Goal: Task Accomplishment & Management: Use online tool/utility

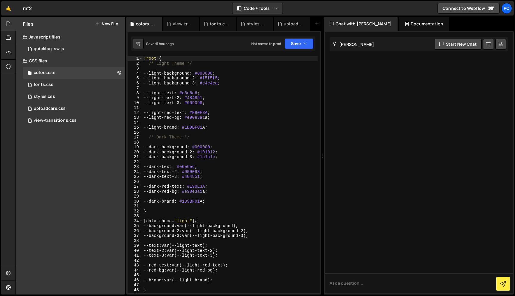
click at [113, 22] on button "New File" at bounding box center [107, 23] width 22 height 5
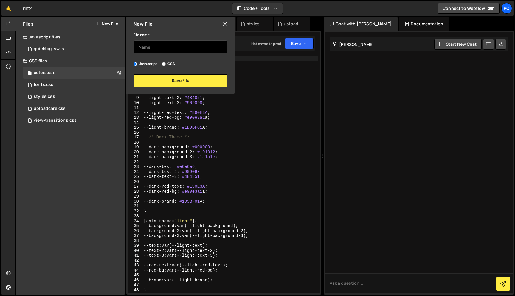
click at [154, 48] on input "text" at bounding box center [180, 46] width 94 height 13
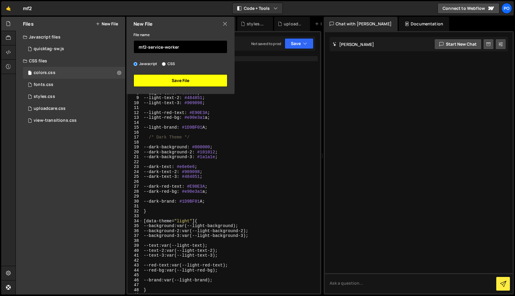
type input "mf2-service-worker"
click at [178, 84] on button "Save File" at bounding box center [180, 80] width 94 height 13
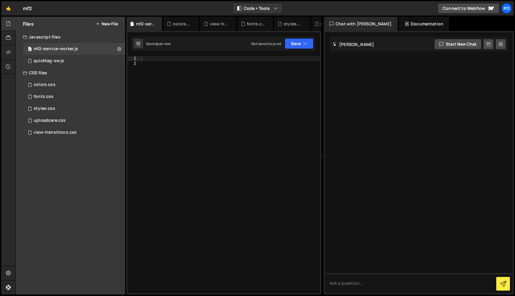
click at [160, 56] on div at bounding box center [230, 179] width 180 height 247
paste textarea "});"
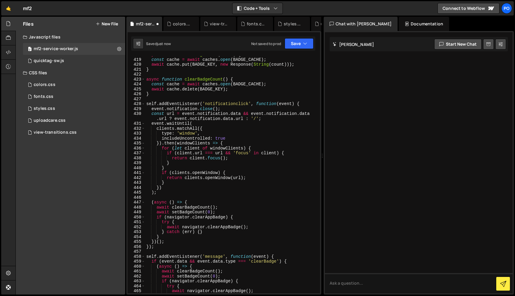
type textarea "})();"
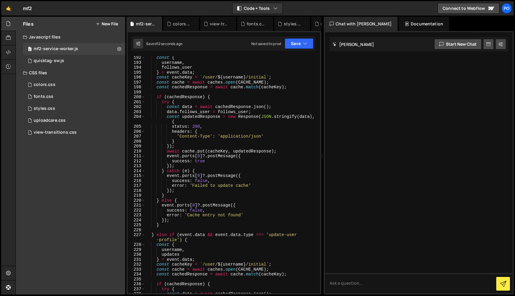
scroll to position [971, 0]
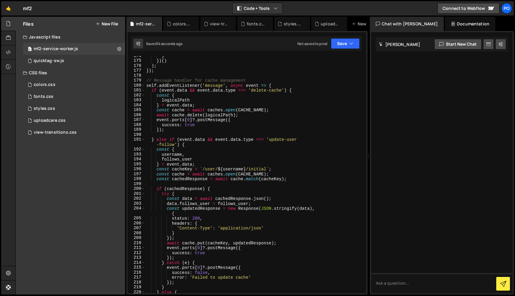
drag, startPoint x: 322, startPoint y: 128, endPoint x: 418, endPoint y: 128, distance: 95.6
click at [418, 128] on div "Files New File Javascript files 0 mf2-service-worker.js 0 0 quicktag-sw.js 0 CS…" at bounding box center [264, 156] width 499 height 278
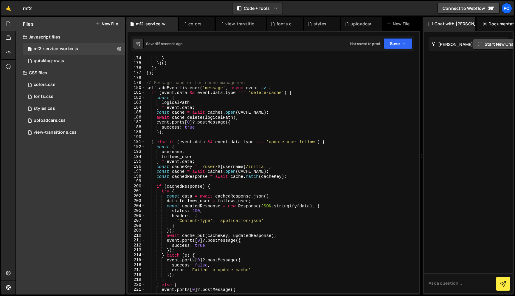
scroll to position [767, 0]
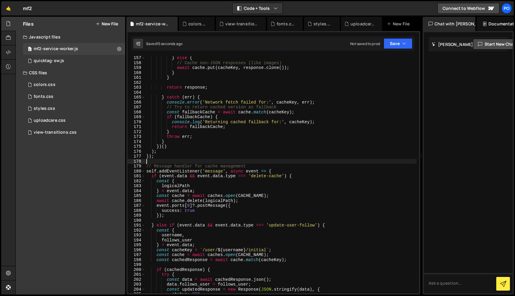
click at [215, 159] on div "} else { // Cache non-JSON responses (like images) await cache . put ( cacheKey…" at bounding box center [280, 178] width 271 height 247
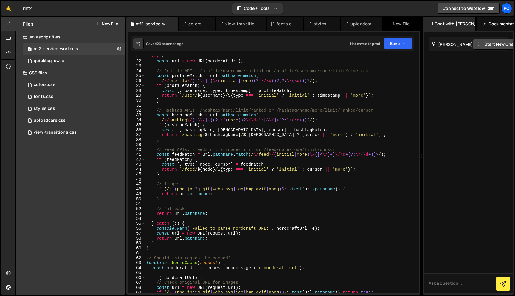
scroll to position [0, 0]
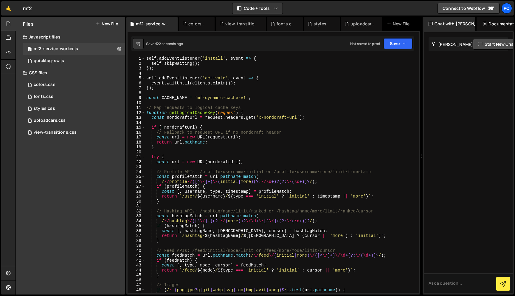
click at [246, 154] on div "self . addEventListener ( 'install' , event => { self . skipWaiting ( ) ; }) ; …" at bounding box center [280, 179] width 271 height 247
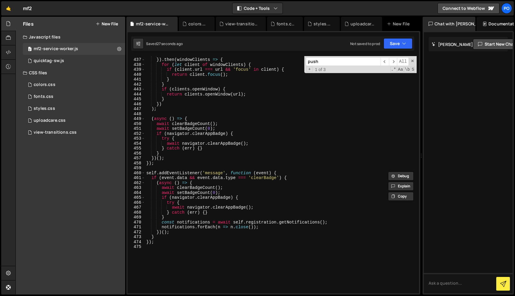
scroll to position [2150, 0]
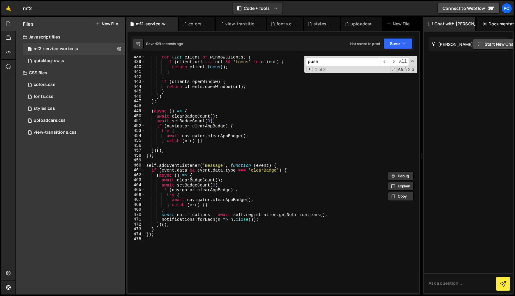
type input "push"
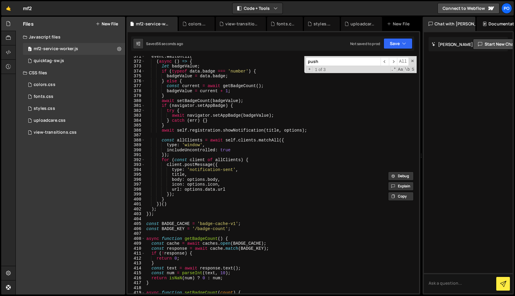
scroll to position [1821, 0]
drag, startPoint x: 157, startPoint y: 215, endPoint x: 163, endPoint y: 176, distance: 39.7
click at [163, 176] on div "event . waitUntil ( ( async ( ) => { let badgeValue ; if ( typeof data . badge …" at bounding box center [280, 177] width 271 height 247
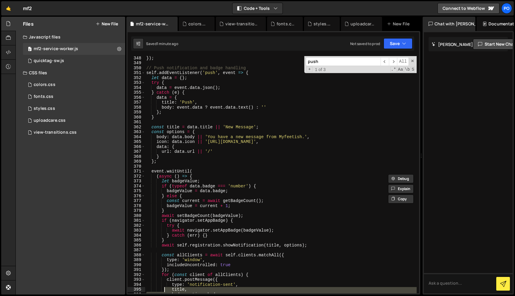
scroll to position [1631, 0]
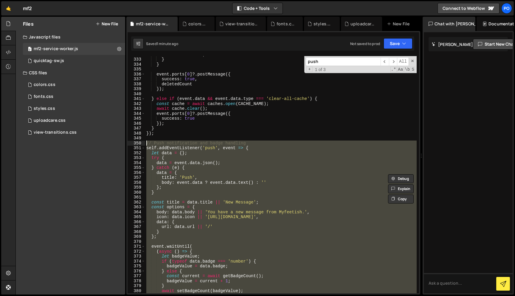
click at [147, 144] on div "deletedCount ++ ; } } event . ports [ 0 ] ?. postMessage ({ success : true , de…" at bounding box center [280, 175] width 271 height 247
paste textarea "});"
type textarea "});"
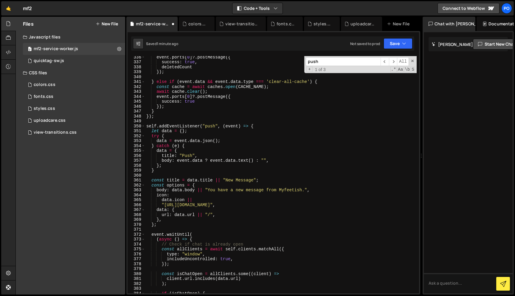
scroll to position [1608, 0]
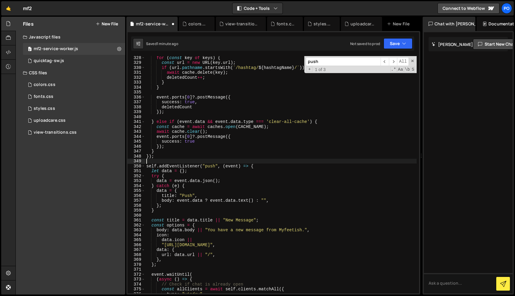
click at [170, 162] on div "for ( const key of keys ) { const url = new URL ( key . url ) ; if ( url . path…" at bounding box center [280, 178] width 271 height 247
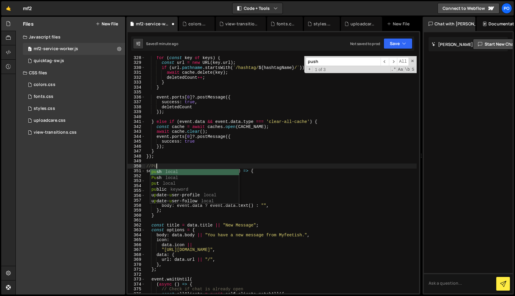
scroll to position [0, 1]
click at [181, 144] on div "for ( const key of keys ) { const url = new URL ( key . url ) ; if ( url . path…" at bounding box center [280, 178] width 271 height 247
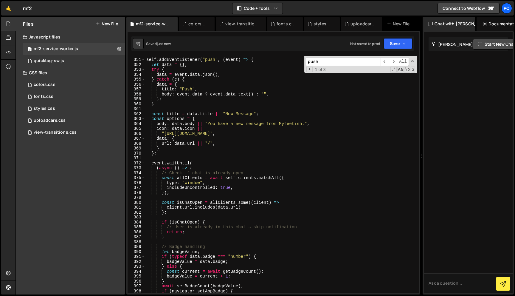
scroll to position [1721, 0]
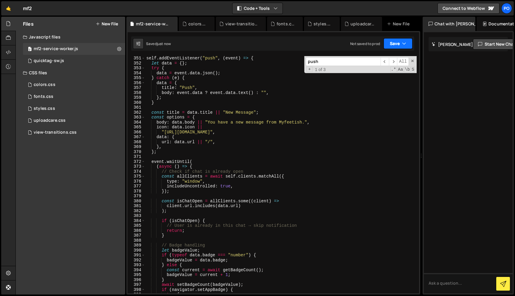
type textarea "});"
click at [392, 43] on button "Save" at bounding box center [397, 43] width 29 height 11
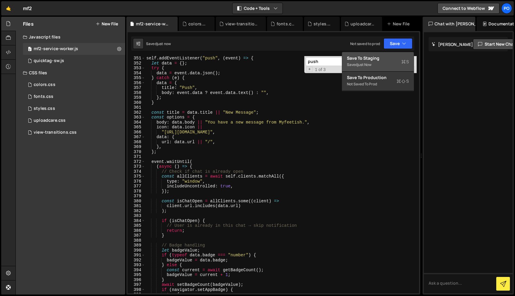
click at [384, 64] on div "Saved just now" at bounding box center [378, 64] width 62 height 7
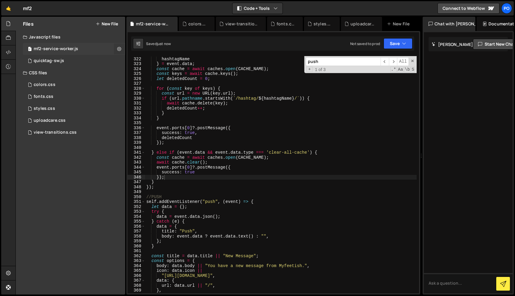
click at [117, 49] on icon at bounding box center [119, 49] width 4 height 6
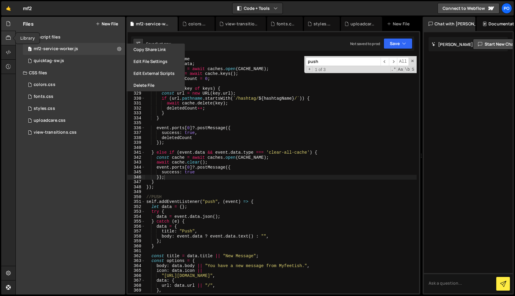
click at [8, 37] on icon at bounding box center [8, 38] width 5 height 7
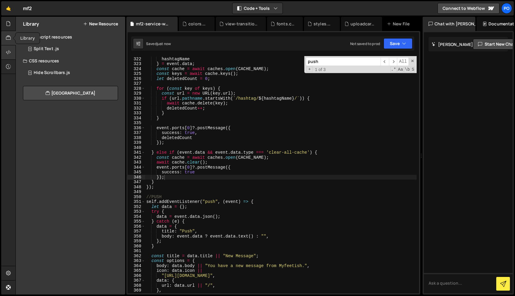
click at [11, 47] on div at bounding box center [8, 52] width 15 height 14
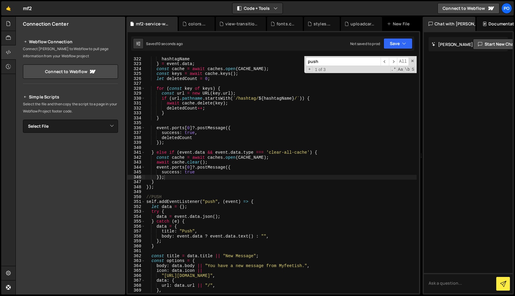
click at [110, 133] on div "Simple Scripts Select the file and then copy the script to a page in your Webfl…" at bounding box center [70, 174] width 95 height 162
click at [110, 128] on select "Select File quicktag-sw.js colors.css fonts.css styles.css uploadcare.css view-…" at bounding box center [70, 125] width 95 height 13
select select "45019"
click at [23, 119] on select "Select File quicktag-sw.js colors.css fonts.css styles.css uploadcare.css view-…" at bounding box center [70, 125] width 95 height 13
click at [114, 148] on button "Button group with nested dropdown" at bounding box center [114, 146] width 8 height 13
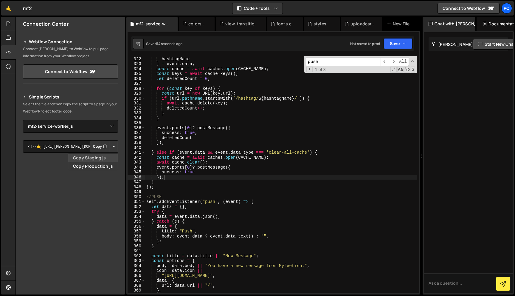
click at [109, 157] on link "Copy Staging js" at bounding box center [92, 157] width 49 height 8
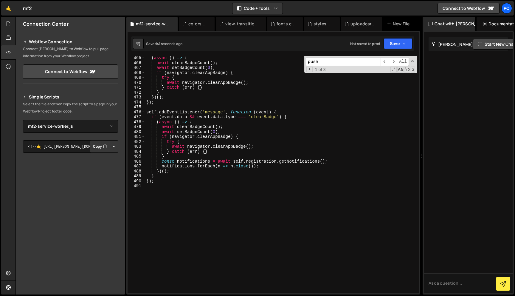
scroll to position [2293, 0]
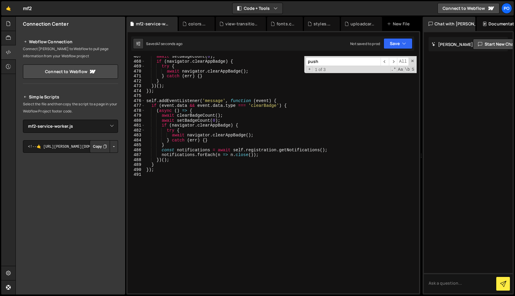
click at [177, 215] on div "await setBadgeCount ( 0 ) ; if ( navigator . clearAppBadge ) { try { await navi…" at bounding box center [280, 177] width 271 height 247
paste textarea "});"
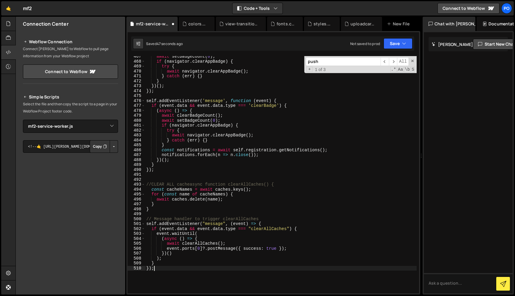
scroll to position [0, 0]
type textarea "//CLEAR ALL cache"
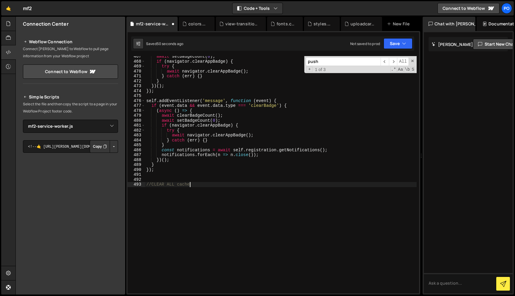
scroll to position [0, 0]
paste textarea "});"
type textarea "});"
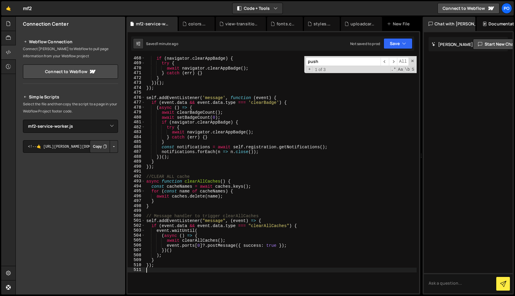
scroll to position [2311, 0]
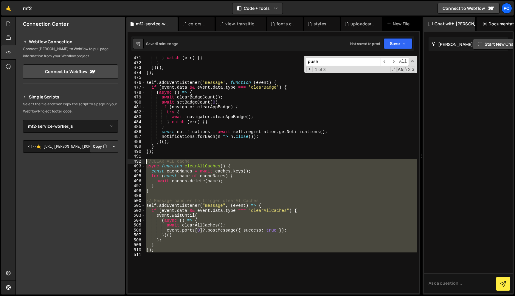
drag, startPoint x: 161, startPoint y: 263, endPoint x: 138, endPoint y: 162, distance: 103.3
click at [138, 162] on div "471 472 473 474 475 476 477 478 479 480 481 482 483 484 485 486 487 488 489 490…" at bounding box center [273, 174] width 291 height 237
type textarea "//CLEAR ALL cache async function clearAllCaches() {"
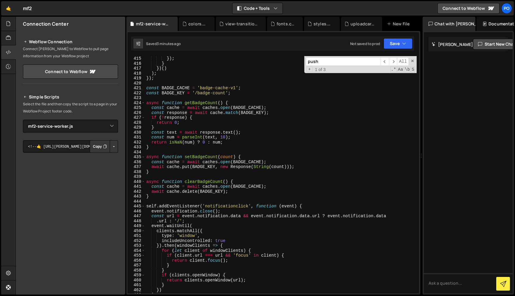
scroll to position [1969, 0]
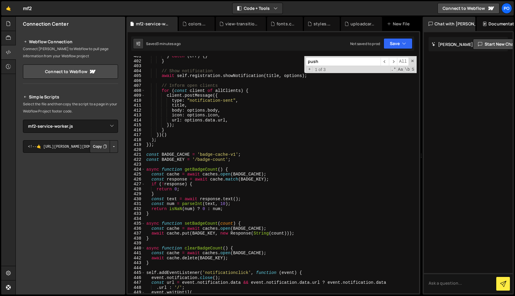
click at [364, 63] on input "push" at bounding box center [343, 61] width 75 height 9
click at [391, 61] on span "​" at bounding box center [393, 61] width 8 height 9
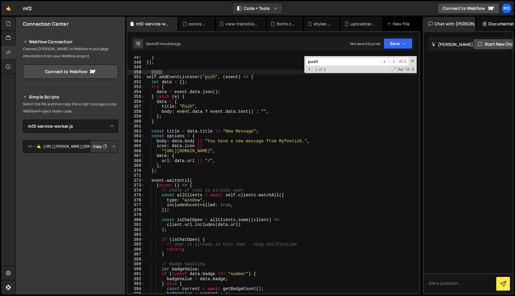
scroll to position [1702, 0]
type textarea "}"
click at [187, 122] on div "} }) ; //PUSH self . addEventListener ( "push" , ( event ) => { let data = { } …" at bounding box center [280, 178] width 271 height 247
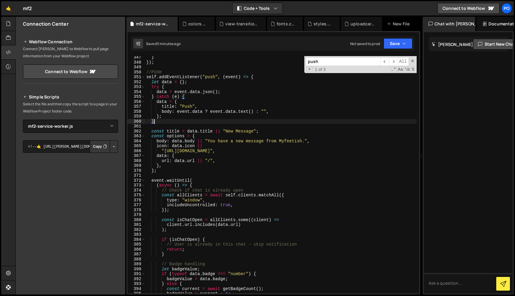
click at [181, 126] on div "} }) ; //PUSH self . addEventListener ( "push" , ( event ) => { let data = { } …" at bounding box center [280, 178] width 271 height 247
click at [395, 63] on span "​" at bounding box center [393, 61] width 8 height 9
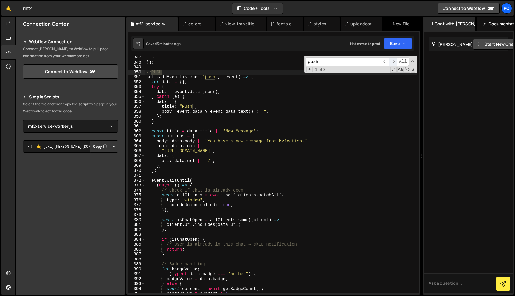
click at [395, 63] on span "​" at bounding box center [393, 61] width 8 height 9
click at [175, 125] on div "} }) ; //PUSH self . addEventListener ( "push" , ( event ) => { let data = { } …" at bounding box center [280, 178] width 271 height 247
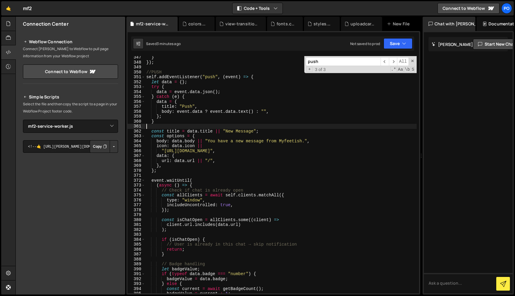
click at [191, 81] on div "} }) ; //PUSH self . addEventListener ( "push" , ( event ) => { let data = { } …" at bounding box center [280, 178] width 271 height 247
type textarea "let data = {};"
click at [173, 127] on div "} }) ; //PUSH self . addEventListener ( "push" , ( event ) => { let data = { } …" at bounding box center [280, 178] width 271 height 247
type textarea "o"
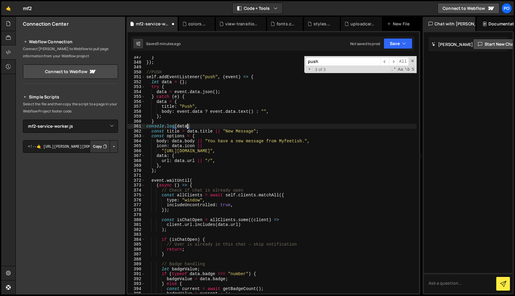
click at [195, 128] on div "} }) ; //PUSH self . addEventListener ( "push" , ( event ) => { let data = { } …" at bounding box center [280, 178] width 271 height 247
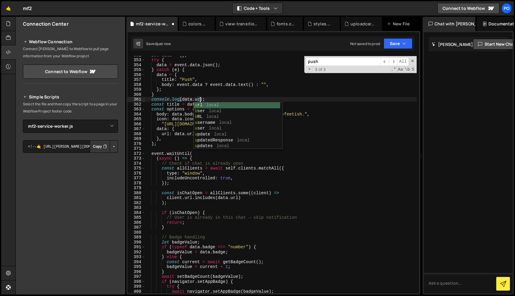
scroll to position [0, 4]
type textarea "console.log(data.url);"
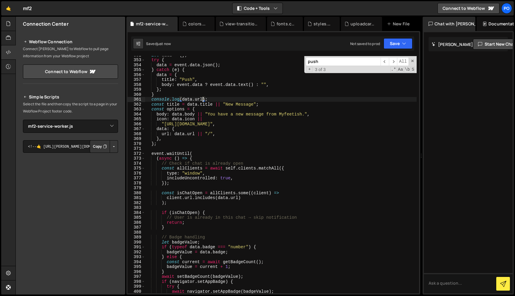
click at [214, 99] on div "let data = { } ; try { data = event . data . json ( ) ; } catch ( e ) { data = …" at bounding box center [280, 175] width 271 height 247
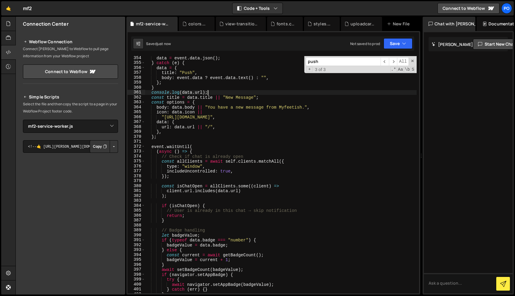
scroll to position [1740, 0]
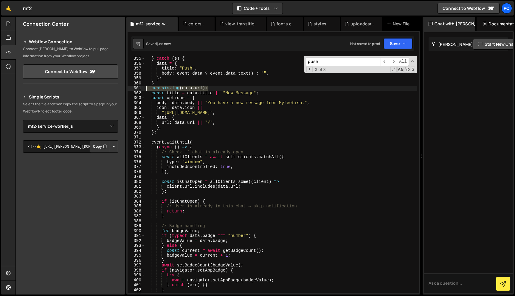
drag, startPoint x: 213, startPoint y: 88, endPoint x: 146, endPoint y: 88, distance: 67.3
click at [146, 88] on div "} catch ( e ) { data = { title : "Push" , body : event . data ? event . data . …" at bounding box center [280, 179] width 271 height 247
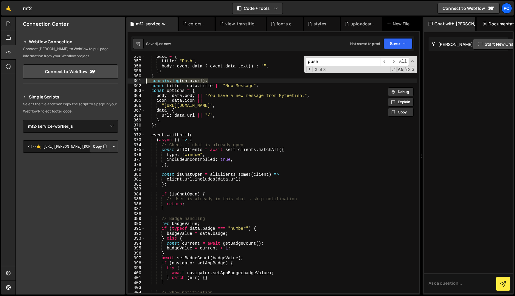
click at [186, 168] on div "data = { title : "Push" , body : event . data ? event . data . text ( ) : "" , …" at bounding box center [280, 177] width 271 height 247
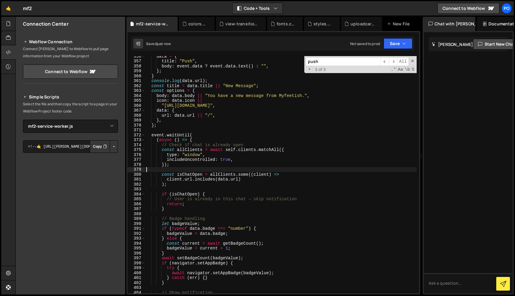
scroll to position [0, 0]
paste textarea "console.log(data.url);"
click at [200, 169] on div "data = { title : "Push" , body : event . data ? event . data . text ( ) : "" , …" at bounding box center [280, 177] width 271 height 247
click at [213, 169] on div "data = { title : "Push" , body : event . data ? event . data . text ( ) : "" , …" at bounding box center [280, 177] width 271 height 247
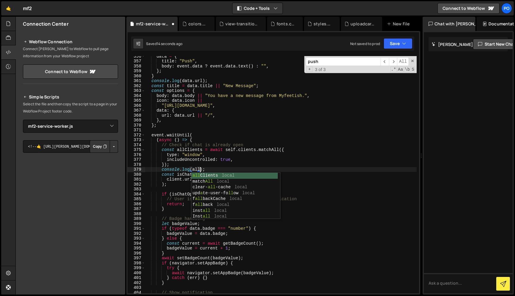
scroll to position [0, 4]
click at [215, 175] on div "all Clients local match All local clear- all -cache local upd a te-user-fo ll o…" at bounding box center [234, 201] width 86 height 58
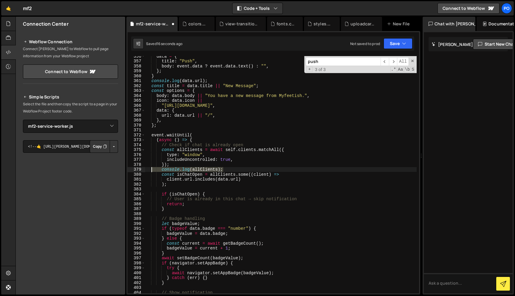
drag, startPoint x: 228, startPoint y: 170, endPoint x: 153, endPoint y: 170, distance: 75.1
click at [153, 170] on div "data = { title : "Push" , body : event . data ? event . data . text ( ) : "" , …" at bounding box center [280, 177] width 271 height 247
click at [175, 185] on div "data = { title : "Push" , body : event . data ? event . data . text ( ) : "" , …" at bounding box center [280, 177] width 271 height 247
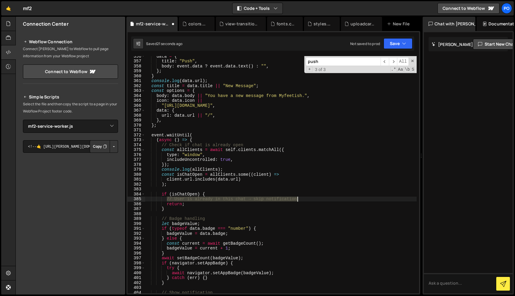
drag, startPoint x: 167, startPoint y: 201, endPoint x: 312, endPoint y: 196, distance: 144.6
click at [312, 196] on div "data = { title : "Push" , body : event . data ? event . data . text ( ) : "" , …" at bounding box center [280, 177] width 271 height 247
type textarea "// User is already in this chat → skip notification"
click at [308, 198] on div "data = { title : "Push" , body : event . data ? event . data . text ( ) : "" , …" at bounding box center [280, 174] width 271 height 237
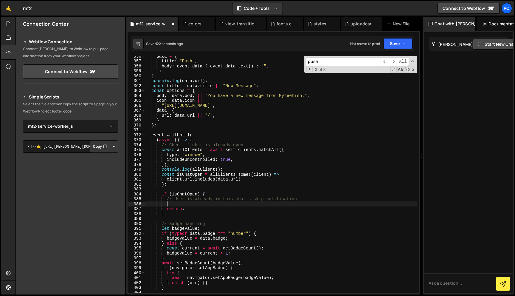
paste textarea "console.log(allClients);"
click at [221, 203] on div "data = { title : "Push" , body : event . data ? event . data . text ( ) : "" , …" at bounding box center [280, 177] width 271 height 247
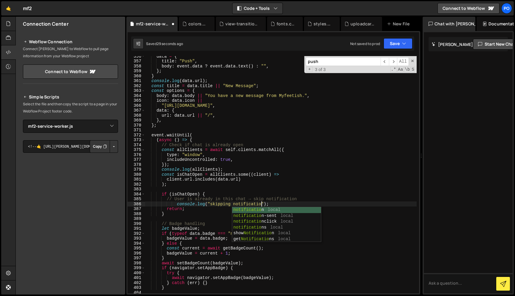
scroll to position [0, 8]
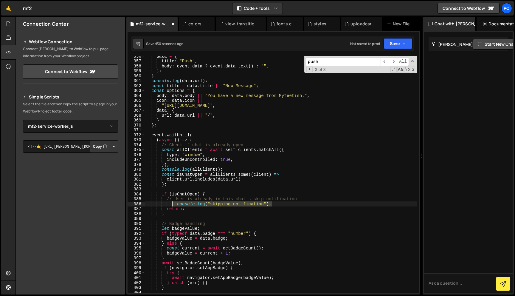
drag, startPoint x: 277, startPoint y: 203, endPoint x: 172, endPoint y: 203, distance: 105.5
click at [172, 203] on div "data = { title : "Push" , body : event . data ? event . data . text ( ) : "" , …" at bounding box center [280, 177] width 271 height 247
click at [244, 180] on div "data = { title : "Push" , body : event . data ? event . data . text ( ) : "" , …" at bounding box center [280, 177] width 271 height 247
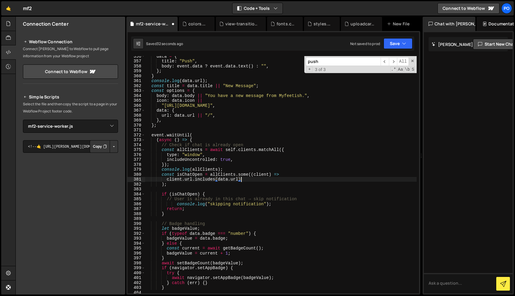
click at [210, 186] on div "data = { title : "Push" , body : event . data ? event . data . text ( ) : "" , …" at bounding box center [280, 177] width 271 height 247
type textarea ");"
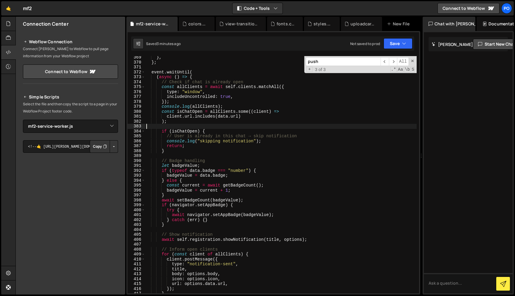
scroll to position [1810, 0]
click at [414, 60] on span at bounding box center [412, 61] width 4 height 4
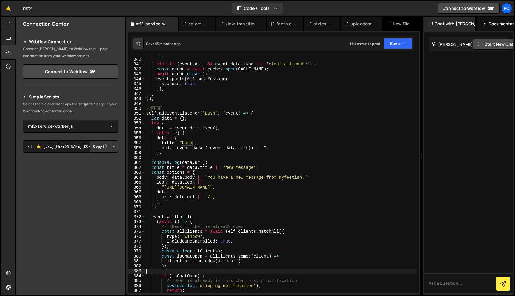
scroll to position [1667, 0]
click at [283, 105] on div "} else if ( event . data && event . data . type === 'clear-all-cache' ) { const…" at bounding box center [280, 178] width 271 height 247
type textarea "//PUSH"
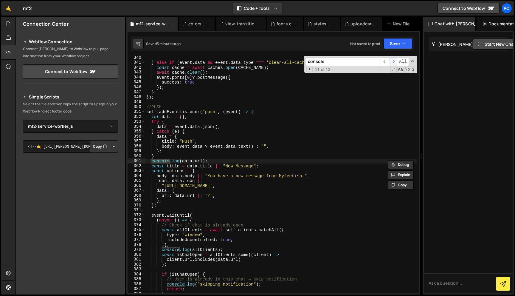
click at [391, 60] on span "​" at bounding box center [393, 61] width 8 height 9
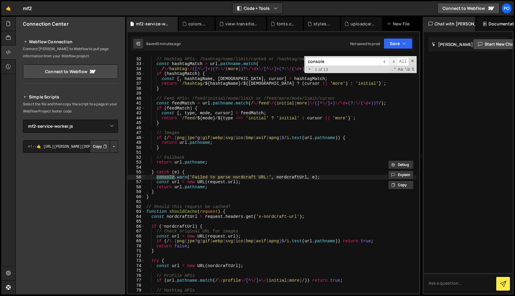
click at [391, 60] on span "​" at bounding box center [393, 61] width 8 height 9
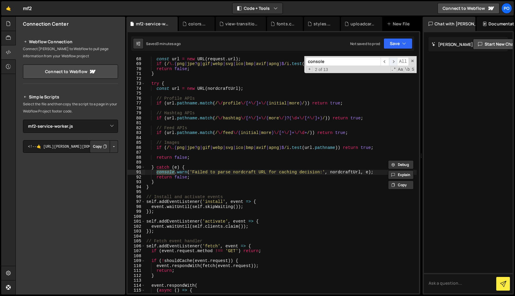
scroll to position [329, 0]
click at [391, 60] on span "​" at bounding box center [393, 61] width 8 height 9
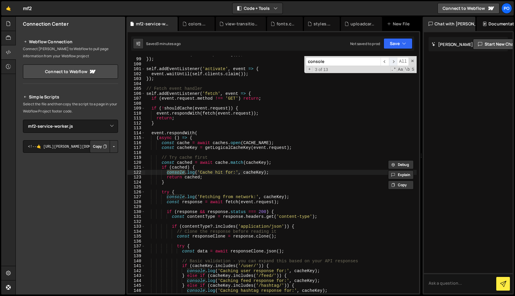
click at [391, 60] on span "​" at bounding box center [393, 61] width 8 height 9
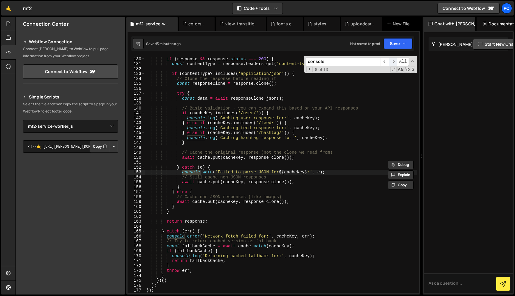
click at [391, 60] on span "​" at bounding box center [393, 61] width 8 height 9
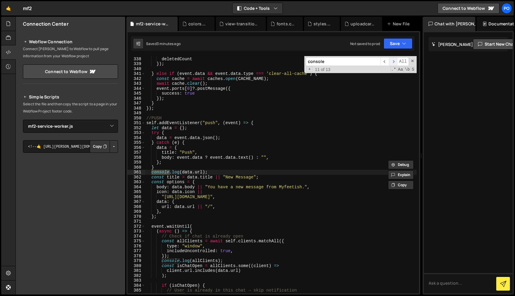
scroll to position [1656, 0]
click at [391, 60] on span "​" at bounding box center [393, 61] width 8 height 9
click at [364, 60] on input "console" at bounding box center [343, 61] width 75 height 9
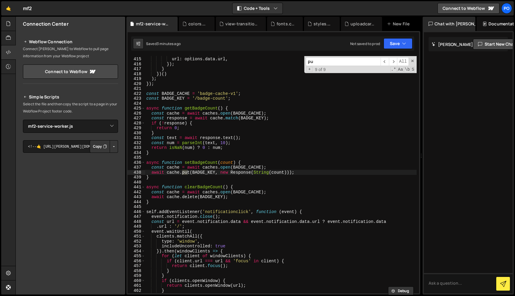
scroll to position [1597, 0]
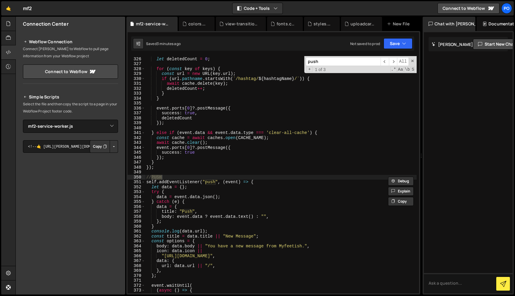
type input "push"
click at [240, 164] on div "const keys = await cache . keys ( ) ; let deletedCount = 0 ; for ( const key of…" at bounding box center [280, 175] width 271 height 247
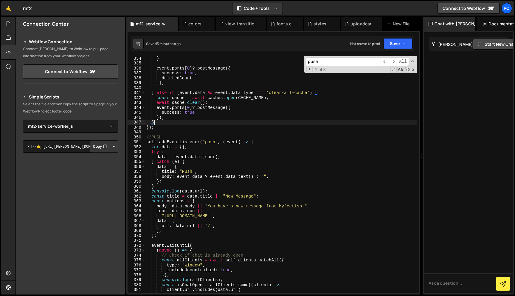
click at [234, 160] on div "} event . ports [ 0 ] ?. postMessage ({ success : true , deletedCount }) ; } el…" at bounding box center [280, 179] width 271 height 247
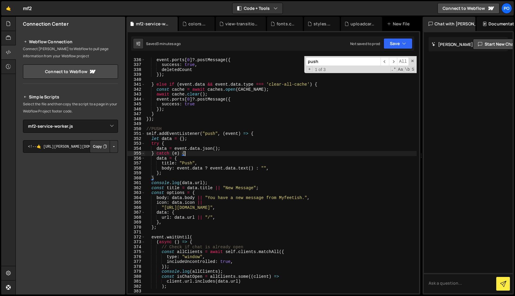
scroll to position [1646, 0]
click at [189, 137] on div "event . ports [ 0 ] ?. postMessage ({ success : true , deletedCount }) ; } else…" at bounding box center [280, 175] width 271 height 247
click at [210, 182] on div "event . ports [ 0 ] ?. postMessage ({ success : true , deletedCount }) ; } else…" at bounding box center [280, 175] width 271 height 247
type textarea "console.log(data.url);"
drag, startPoint x: 214, startPoint y: 183, endPoint x: 148, endPoint y: 183, distance: 65.5
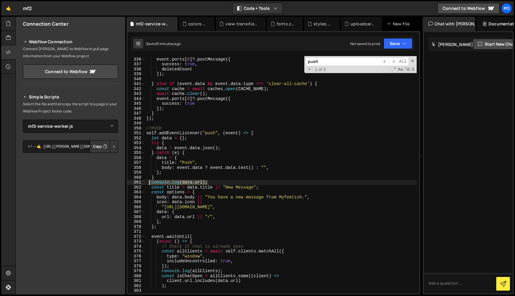
click at [148, 183] on div "event . ports [ 0 ] ?. postMessage ({ success : true , deletedCount }) ; } else…" at bounding box center [280, 175] width 271 height 247
click at [205, 136] on div "event . ports [ 0 ] ?. postMessage ({ success : true , deletedCount }) ; } else…" at bounding box center [280, 175] width 271 height 247
type textarea "let data = {};"
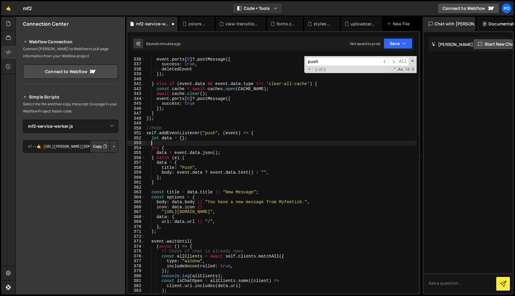
paste textarea "console.log(data.url);"
type textarea "console.log(data.url);"
drag, startPoint x: 213, startPoint y: 144, endPoint x: 144, endPoint y: 143, distance: 68.8
click at [144, 143] on div "console.log(data.url); 335 336 337 338 339 340 341 342 343 344 345 346 347 348 …" at bounding box center [273, 174] width 291 height 237
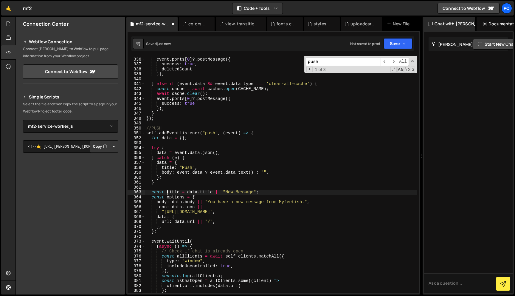
click at [166, 190] on div "event . ports [ 0 ] ?. postMessage ({ success : true , deletedCount }) ; } else…" at bounding box center [280, 175] width 271 height 247
type textarea "const title = data.title || "New Message";"
click at [166, 189] on div "event . ports [ 0 ] ?. postMessage ({ success : true , deletedCount }) ; } else…" at bounding box center [280, 175] width 271 height 247
paste textarea "console.log(data.url);"
click at [214, 173] on div "event . ports [ 0 ] ?. postMessage ({ success : true , deletedCount }) ; } else…" at bounding box center [280, 175] width 271 height 247
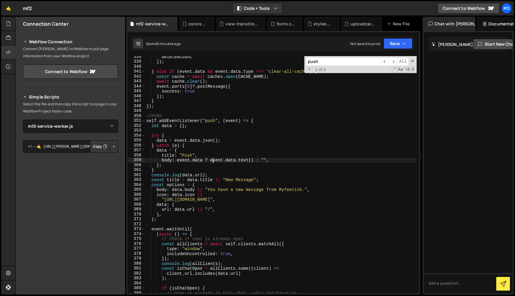
scroll to position [1658, 0]
drag, startPoint x: 147, startPoint y: 116, endPoint x: 198, endPoint y: 208, distance: 105.8
click at [198, 208] on div "deletedCount }) ; } else if ( event . data && event . data . type === 'clear-al…" at bounding box center [280, 177] width 271 height 247
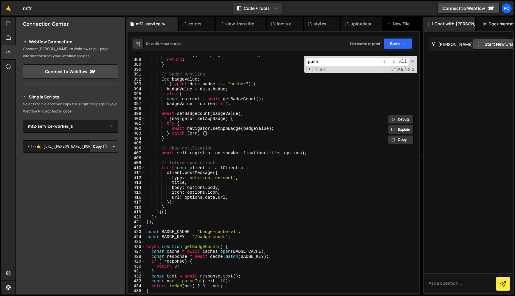
scroll to position [1903, 0]
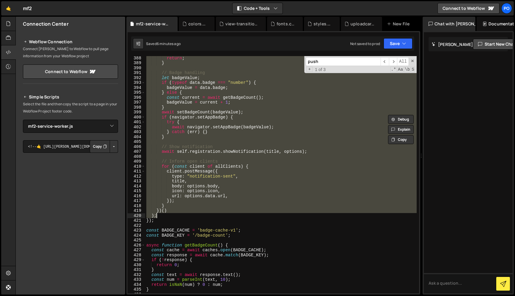
click at [175, 215] on div "return ; } // Badge handling let badgeValue ; if ( typeof data . badge === "num…" at bounding box center [280, 178] width 271 height 247
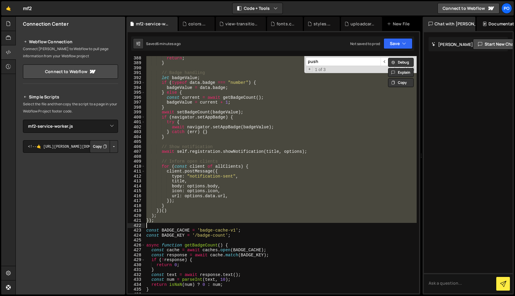
click at [171, 223] on div "return ; } // Badge handling let badgeValue ; if ( typeof data . badge === "num…" at bounding box center [280, 178] width 271 height 247
type textarea "});"
